Goal: Go to known website: Access a specific website the user already knows

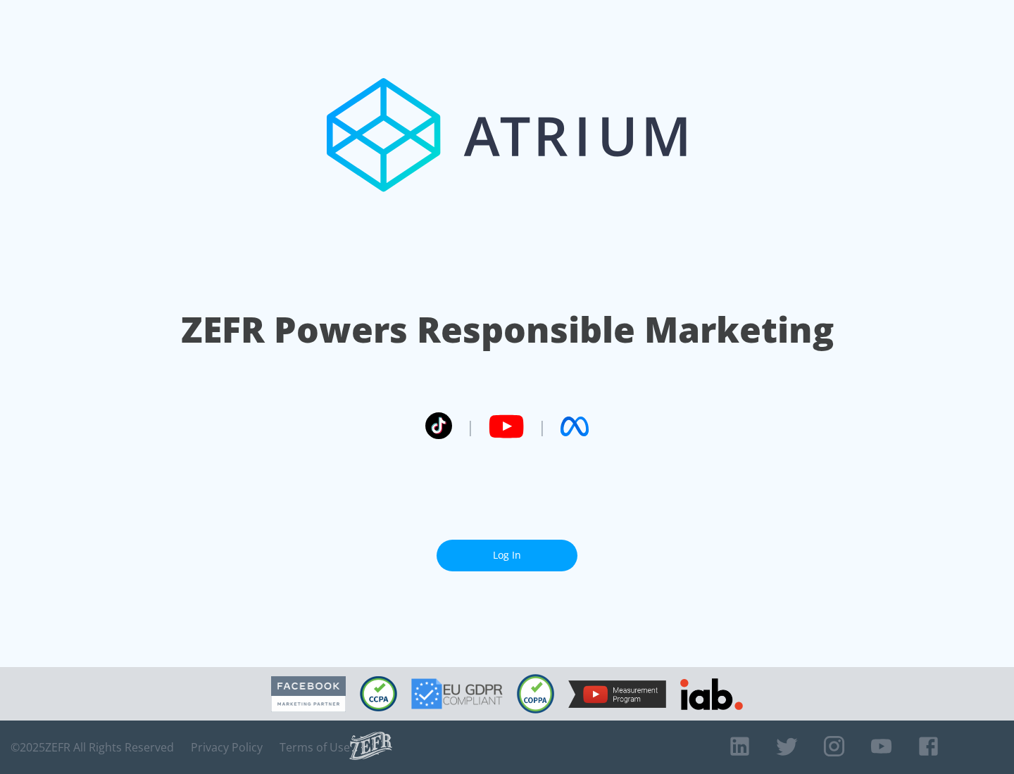
click at [507, 555] on link "Log In" at bounding box center [506, 556] width 141 height 32
